Goal: Transaction & Acquisition: Purchase product/service

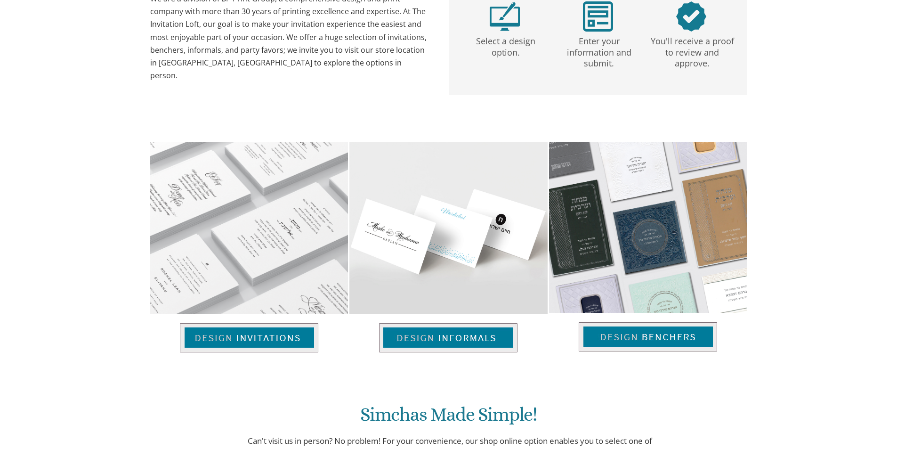
scroll to position [329, 0]
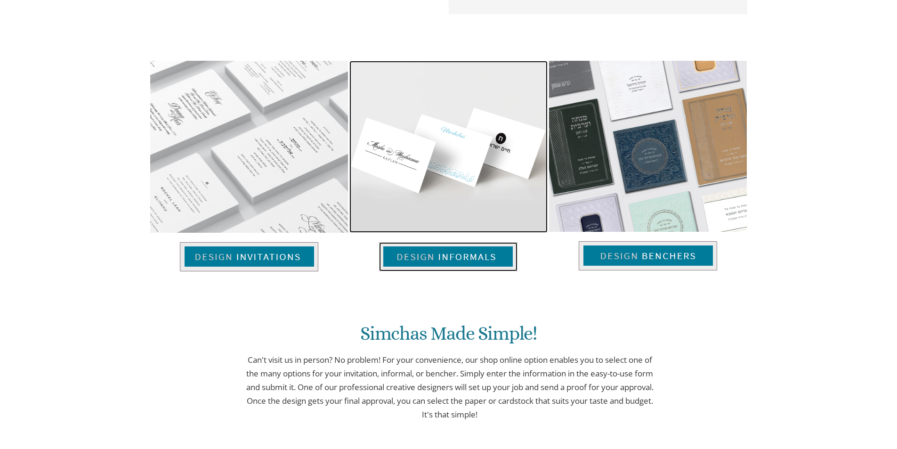
click at [420, 260] on img at bounding box center [448, 256] width 138 height 29
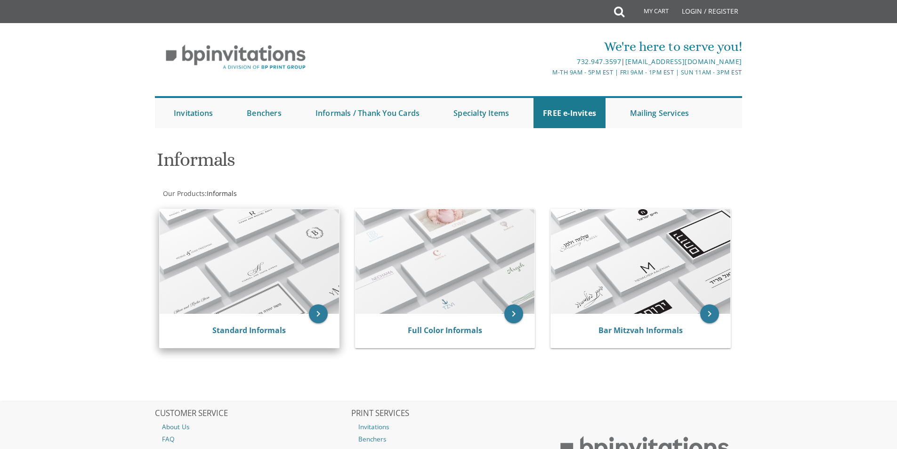
click at [282, 220] on img at bounding box center [249, 261] width 179 height 104
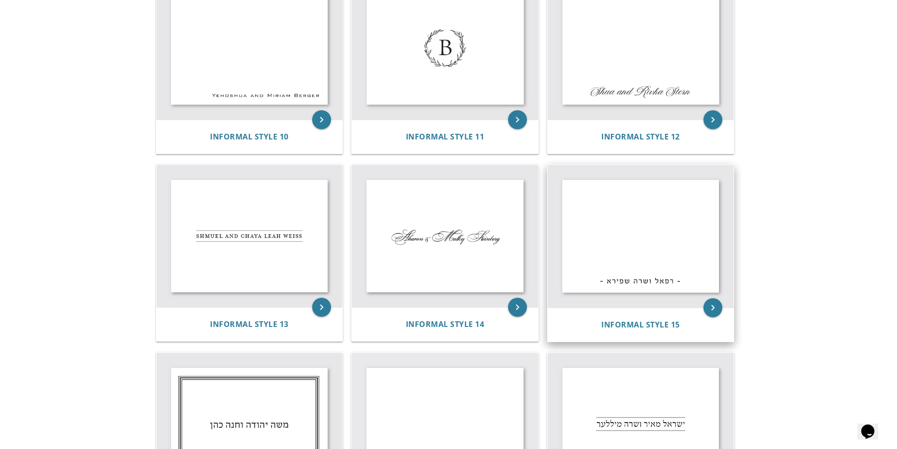
click at [641, 238] on img at bounding box center [640, 236] width 186 height 143
